Goal: Task Accomplishment & Management: Manage account settings

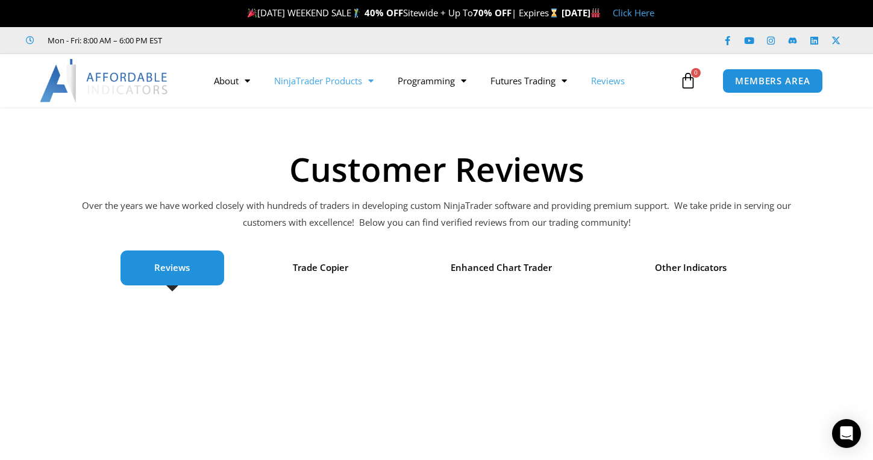
click at [331, 86] on link "NinjaTrader Products" at bounding box center [324, 81] width 124 height 28
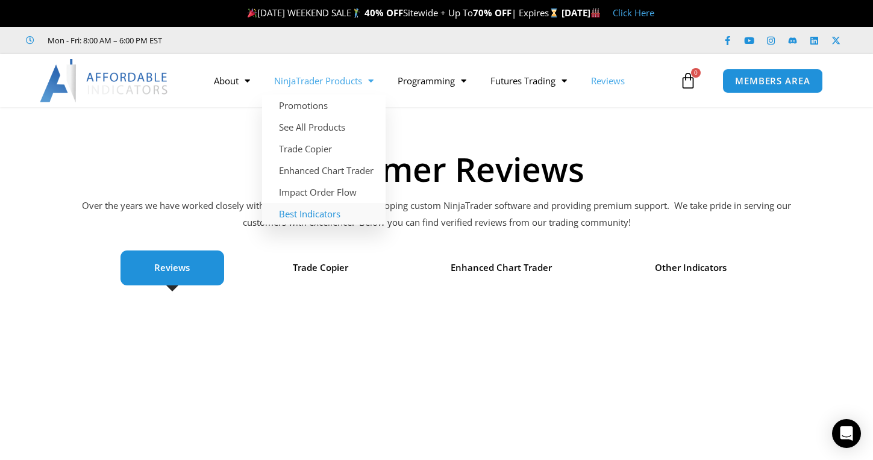
click at [296, 217] on link "Best Indicators" at bounding box center [324, 214] width 124 height 22
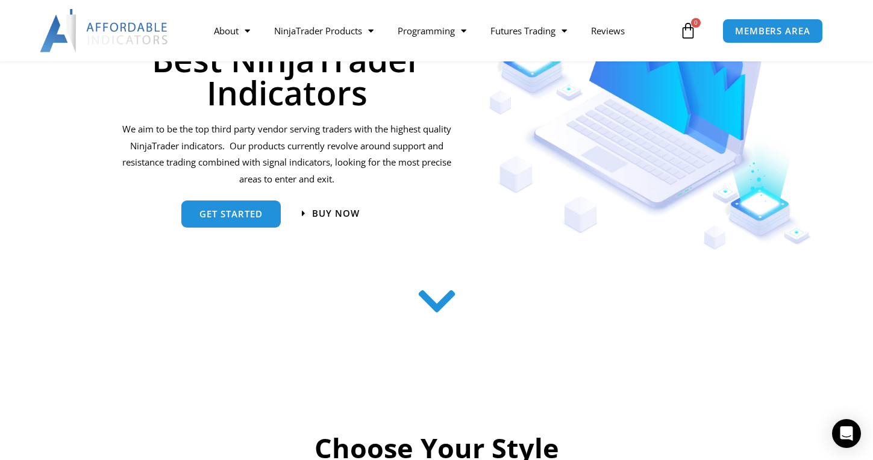
scroll to position [188, 0]
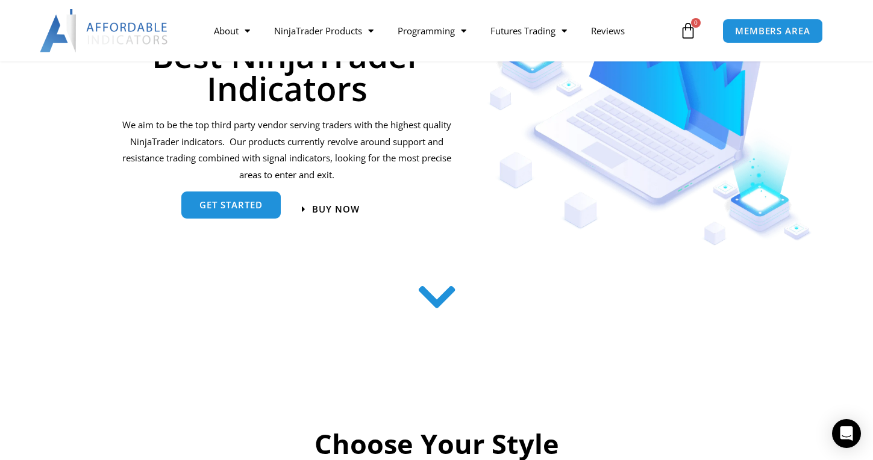
click at [222, 206] on span "get started" at bounding box center [230, 205] width 63 height 9
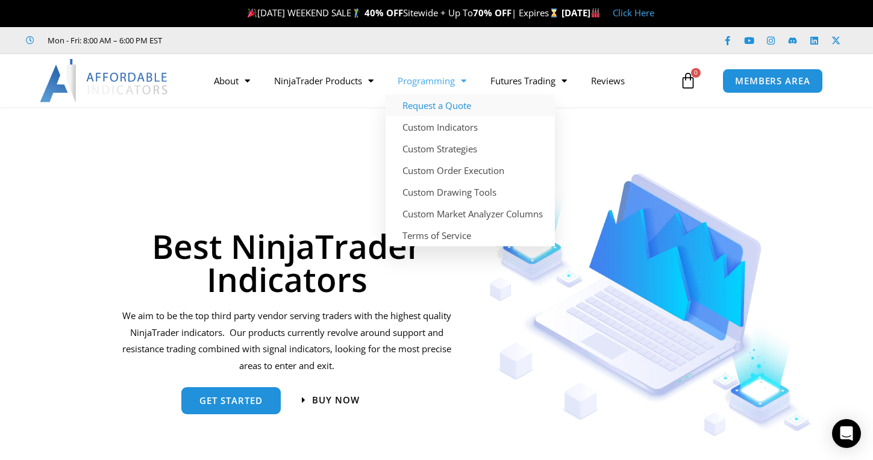
click at [444, 105] on link "Request a Quote" at bounding box center [470, 106] width 169 height 22
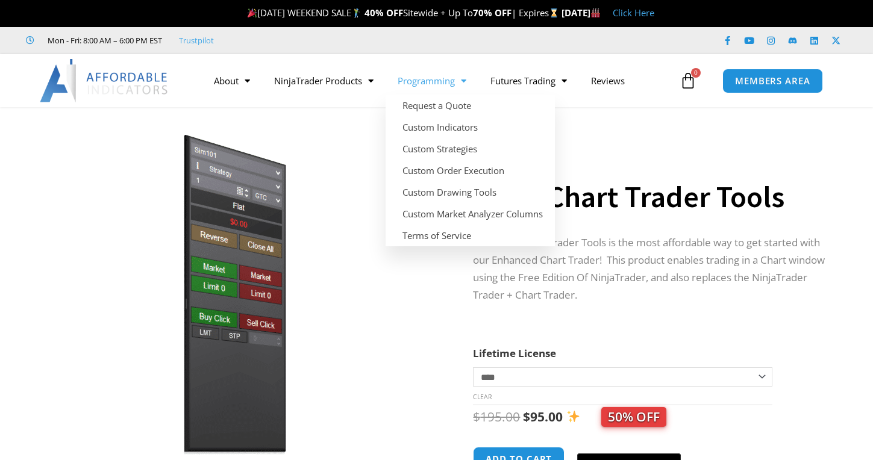
drag, startPoint x: 0, startPoint y: 0, endPoint x: 441, endPoint y: 83, distance: 448.7
click at [441, 83] on link "Programming" at bounding box center [432, 81] width 93 height 28
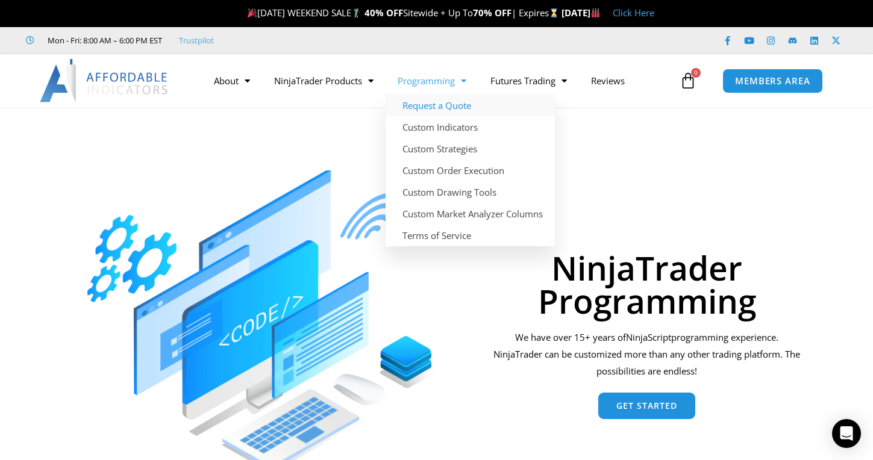
click at [439, 101] on link "Request a Quote" at bounding box center [470, 106] width 169 height 22
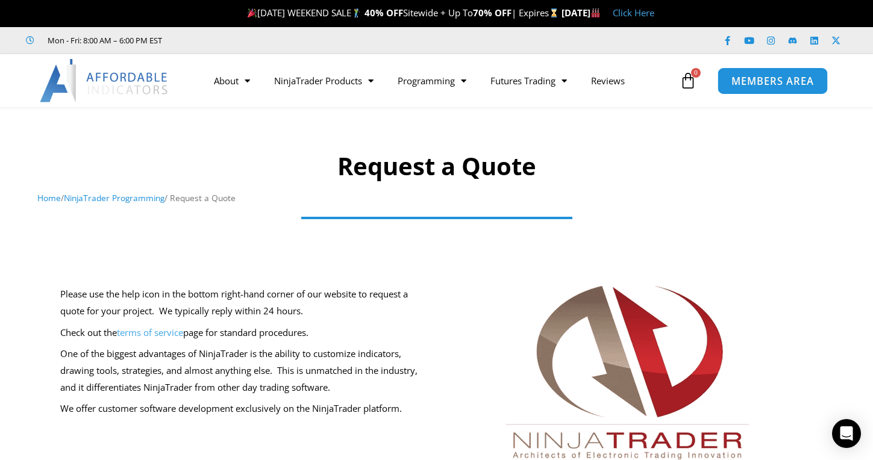
click at [784, 77] on span "MEMBERS AREA" at bounding box center [772, 81] width 83 height 10
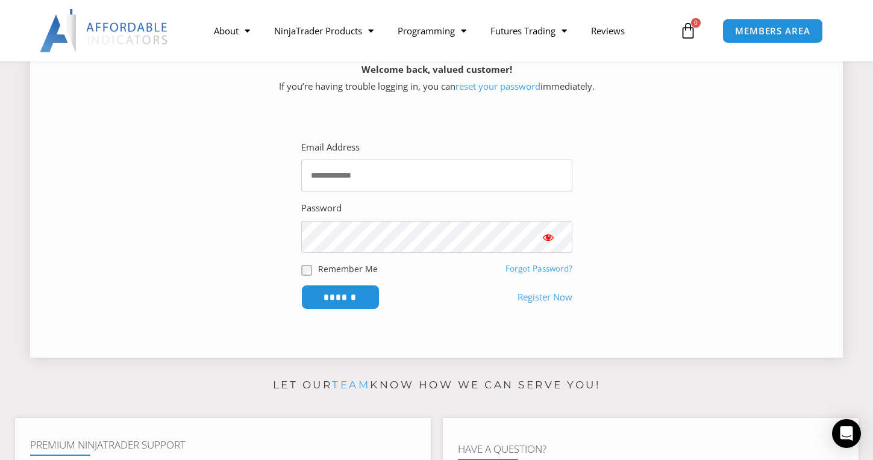
scroll to position [182, 0]
click at [381, 185] on input "Email Address" at bounding box center [436, 177] width 271 height 32
type input "**********"
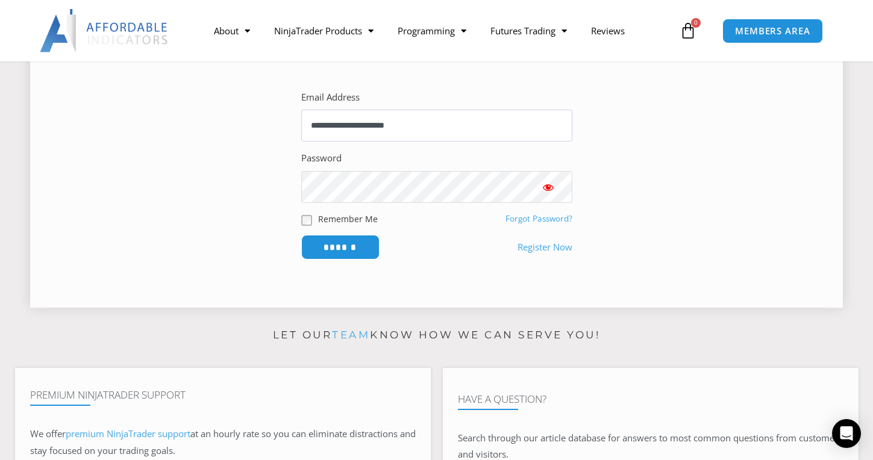
scroll to position [230, 0]
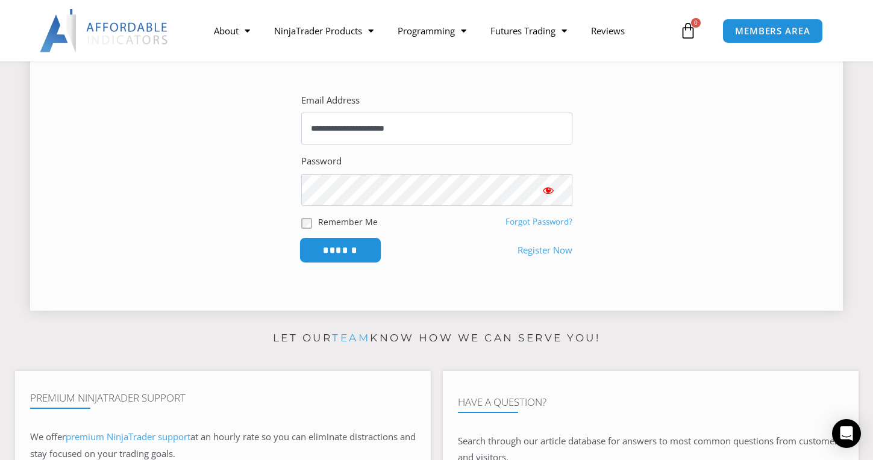
click at [358, 254] on input "******" at bounding box center [340, 250] width 83 height 26
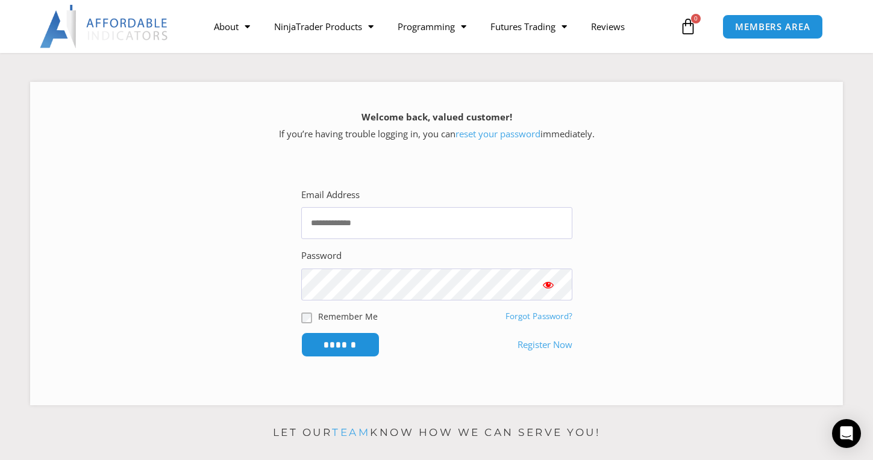
scroll to position [132, 0]
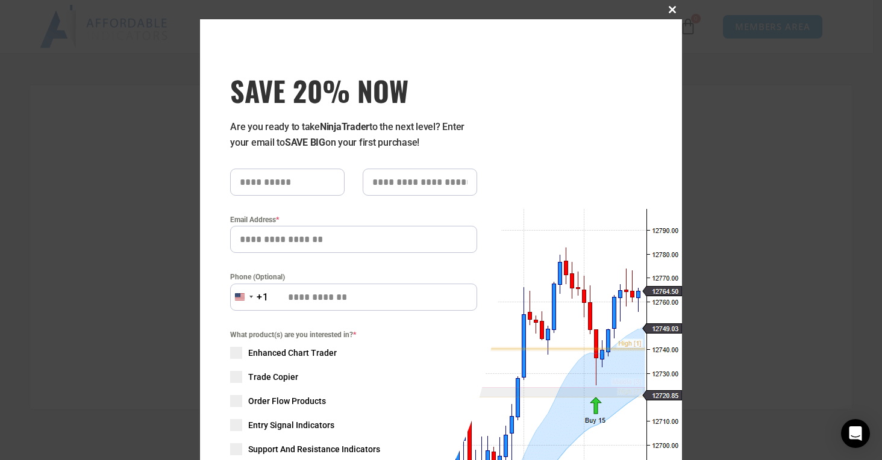
click at [670, 10] on span at bounding box center [672, 9] width 19 height 7
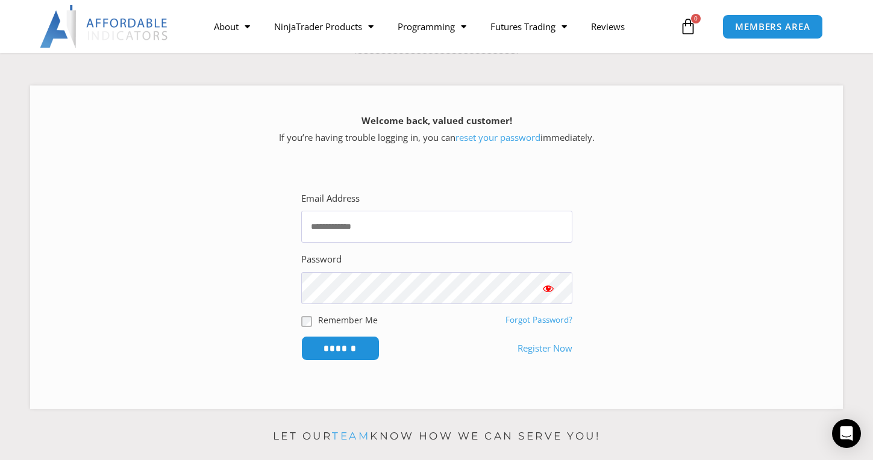
click at [58, 25] on img at bounding box center [105, 26] width 130 height 43
